Goal: Transaction & Acquisition: Book appointment/travel/reservation

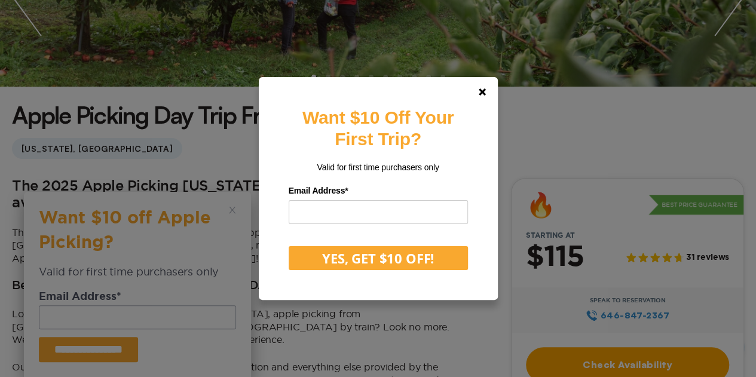
scroll to position [239, 0]
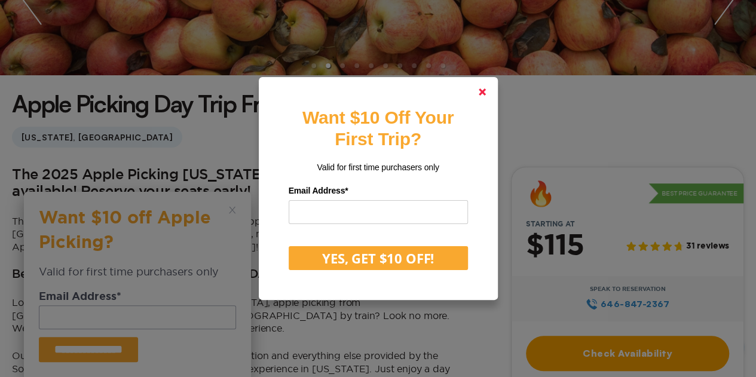
click at [486, 96] on link at bounding box center [482, 92] width 29 height 29
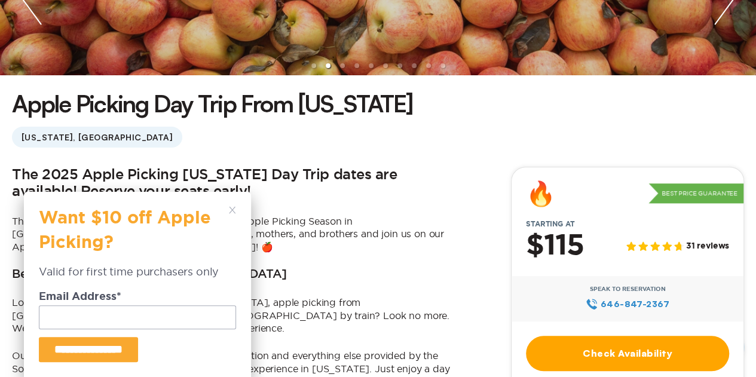
click at [227, 208] on div "**********" at bounding box center [137, 284] width 197 height 155
click at [230, 210] on icon at bounding box center [232, 210] width 7 height 7
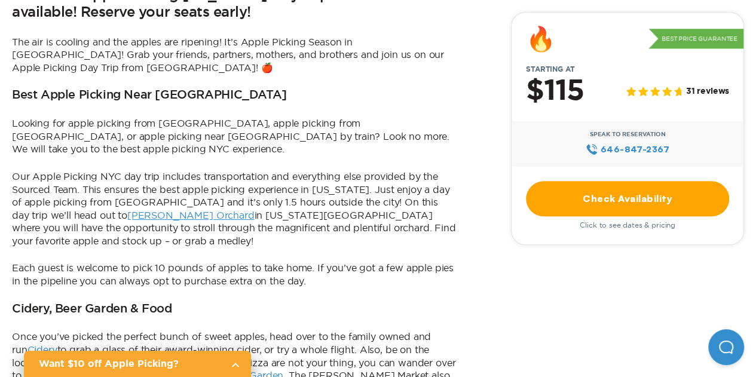
scroll to position [478, 0]
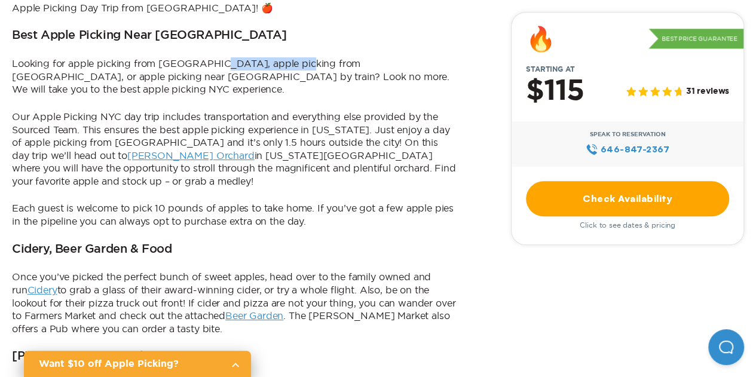
drag, startPoint x: 216, startPoint y: 62, endPoint x: 294, endPoint y: 64, distance: 77.8
click at [294, 64] on p "Looking for apple picking from [GEOGRAPHIC_DATA], apple picking from [GEOGRAPHI…" at bounding box center [235, 76] width 446 height 39
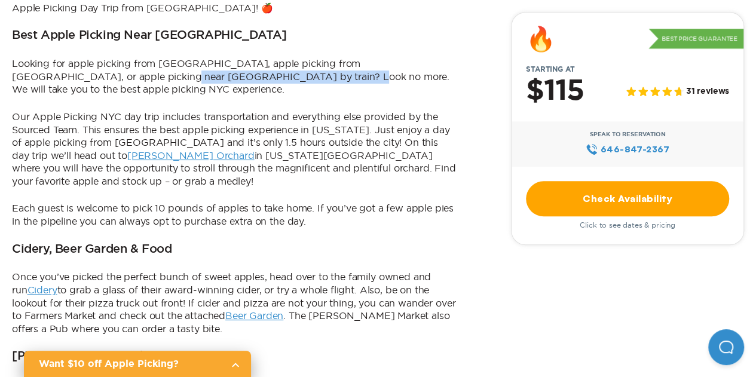
drag, startPoint x: 78, startPoint y: 75, endPoint x: 245, endPoint y: 76, distance: 167.4
click at [245, 76] on p "Looking for apple picking from [GEOGRAPHIC_DATA], apple picking from [GEOGRAPHI…" at bounding box center [235, 76] width 446 height 39
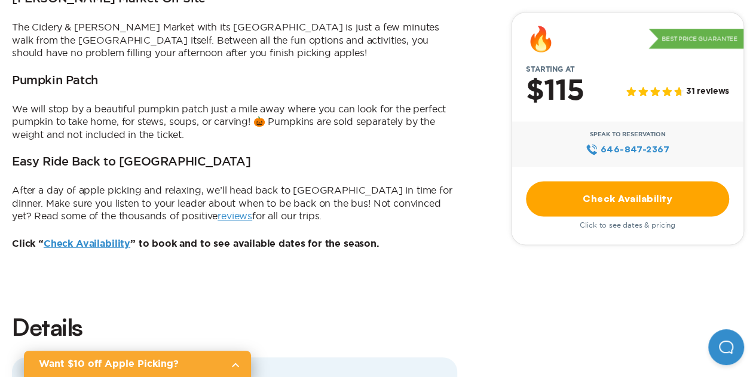
scroll to position [837, 0]
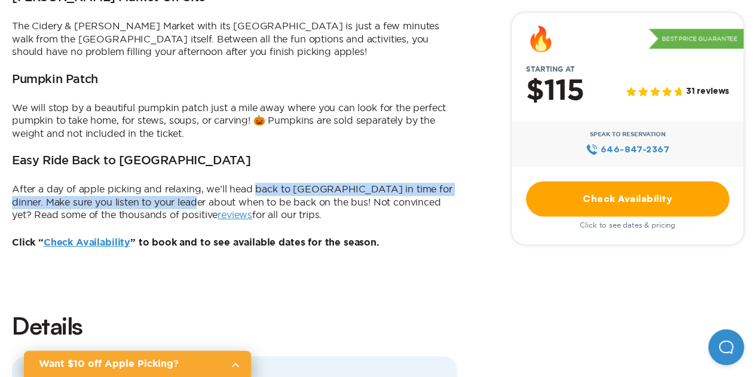
drag, startPoint x: 256, startPoint y: 160, endPoint x: 186, endPoint y: 181, distance: 73.2
click at [186, 183] on p "After a day of apple picking and relaxing, we’ll head back to [GEOGRAPHIC_DATA]…" at bounding box center [235, 202] width 446 height 39
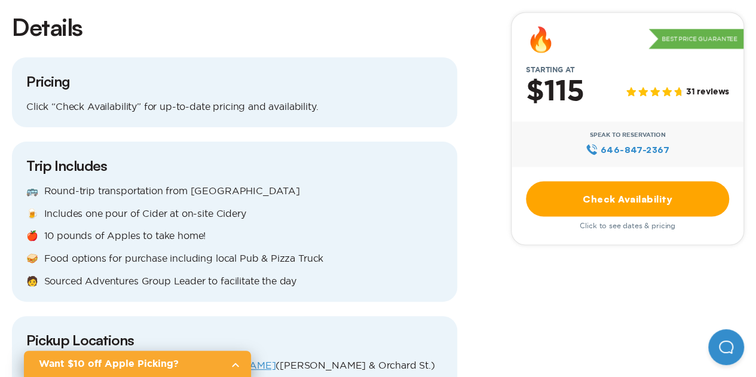
scroll to position [1196, 0]
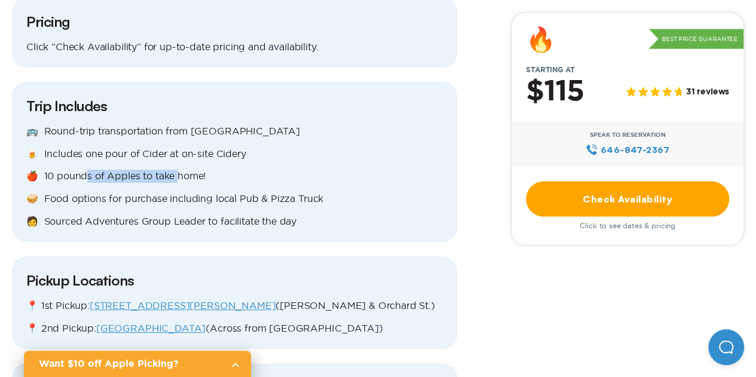
drag, startPoint x: 85, startPoint y: 146, endPoint x: 178, endPoint y: 146, distance: 93.3
click at [178, 170] on p "🍎 10 pounds of Apples to take home!" at bounding box center [234, 176] width 417 height 13
drag, startPoint x: 60, startPoint y: 183, endPoint x: 288, endPoint y: 176, distance: 228.5
click at [288, 176] on div "🚌 Round-trip transportation from [GEOGRAPHIC_DATA] 🍺 Includes one pour of Cider…" at bounding box center [234, 176] width 417 height 103
click at [288, 193] on p "🥪 Food options for purchase including local Pub & Pizza Truck" at bounding box center [234, 199] width 417 height 13
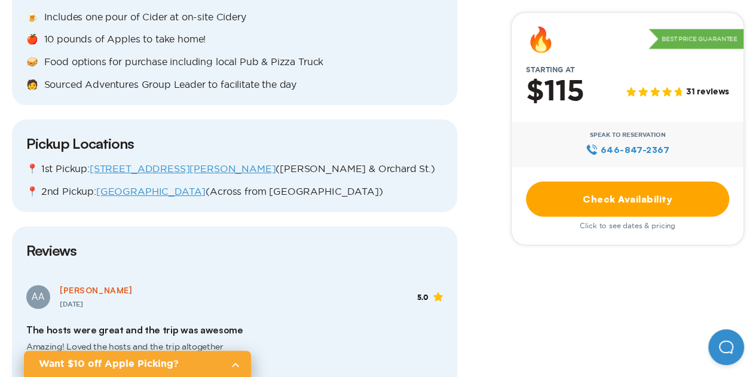
scroll to position [1375, 0]
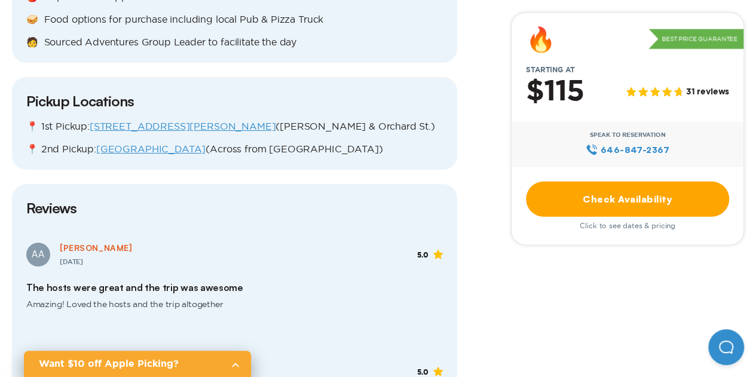
click at [568, 206] on link "Check Availability" at bounding box center [627, 198] width 203 height 35
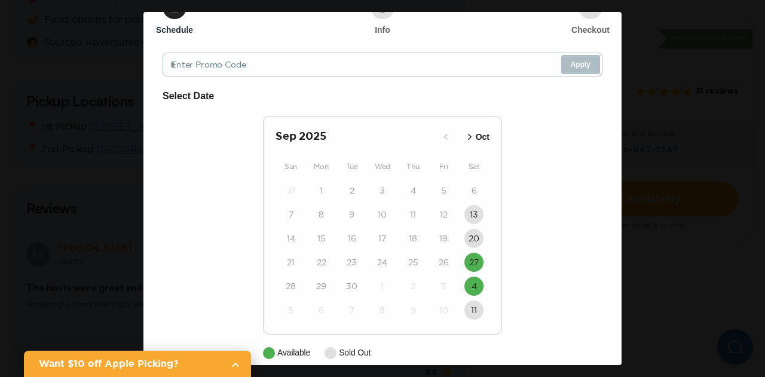
scroll to position [75, 0]
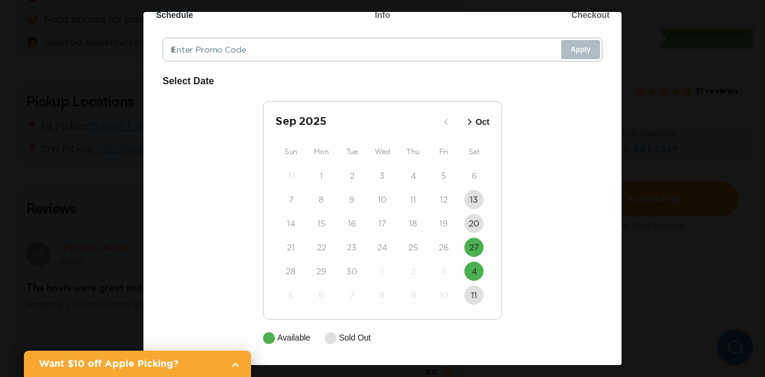
click at [469, 120] on icon "button" at bounding box center [470, 122] width 12 height 12
click at [465, 178] on button "4" at bounding box center [474, 175] width 19 height 19
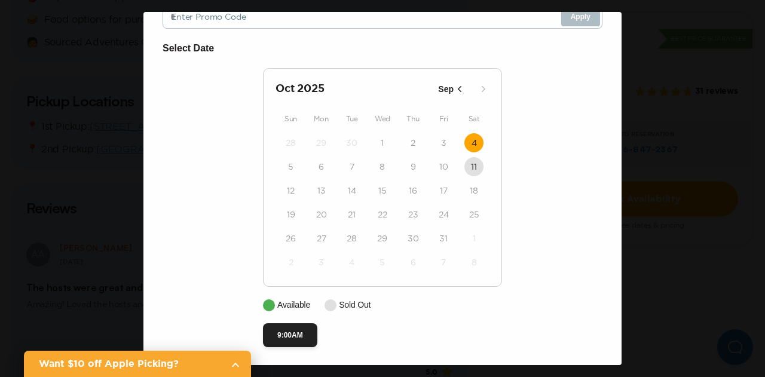
scroll to position [111, 0]
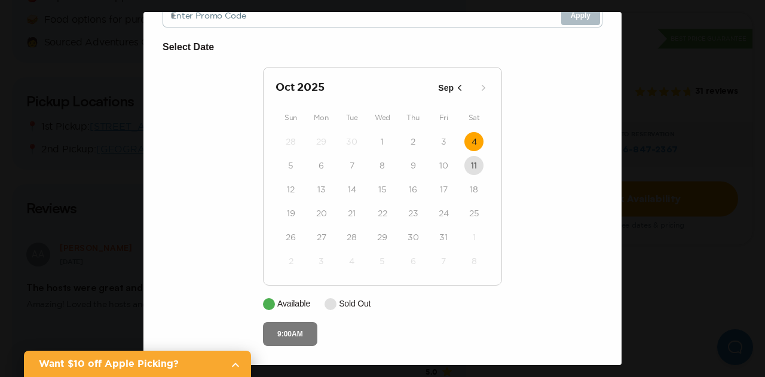
click at [277, 327] on button "9:00AM" at bounding box center [290, 334] width 54 height 24
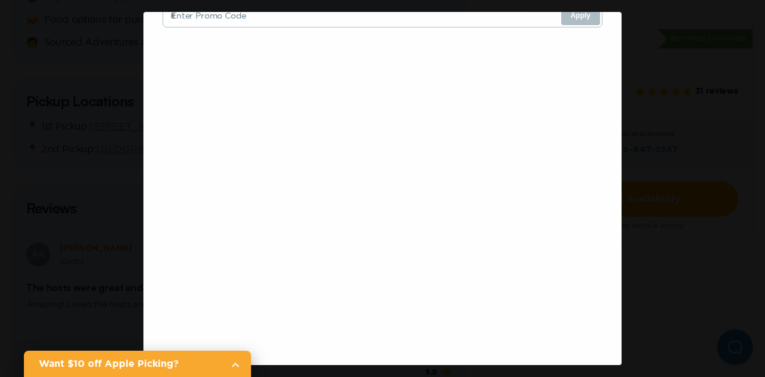
scroll to position [28, 0]
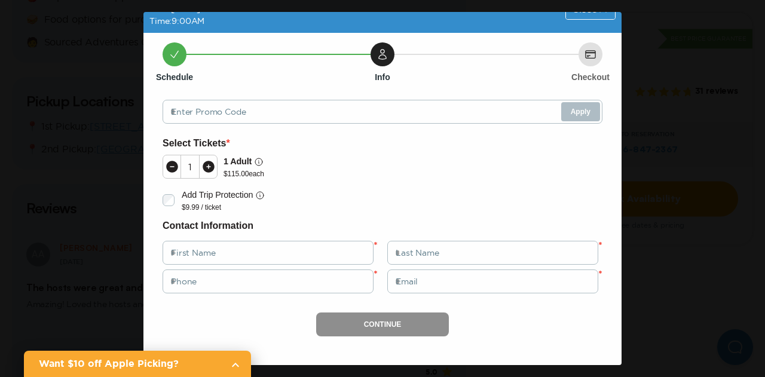
click at [81, 147] on div "Apple Picking Day Trip from [GEOGRAPHIC_DATA] Date: [DATE] Time: 9:00AM Close S…" at bounding box center [382, 188] width 765 height 377
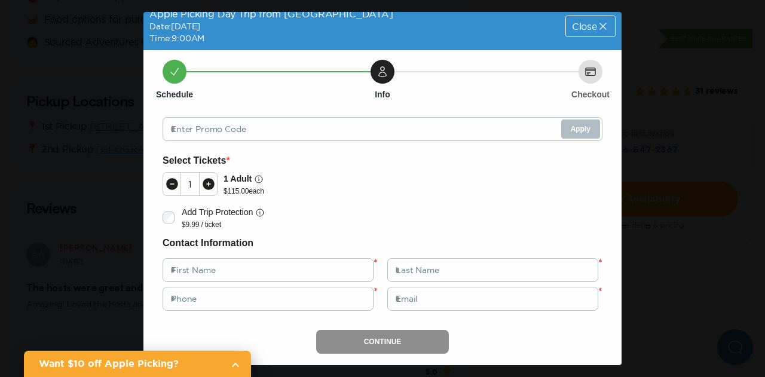
scroll to position [0, 0]
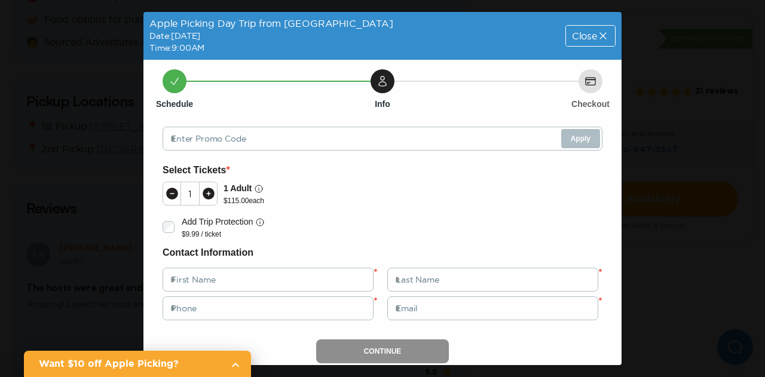
click at [597, 32] on icon at bounding box center [603, 36] width 12 height 12
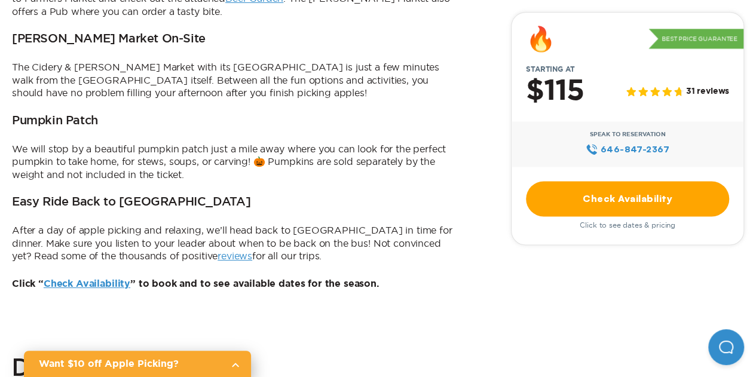
scroll to position [777, 0]
